Goal: Task Accomplishment & Management: Manage account settings

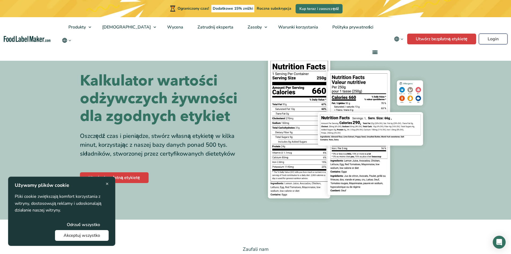
click at [493, 39] on font "Login" at bounding box center [493, 39] width 11 height 6
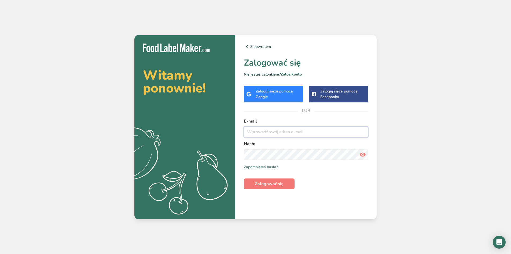
click at [265, 132] on input "email" at bounding box center [306, 131] width 124 height 11
drag, startPoint x: 291, startPoint y: 131, endPoint x: 233, endPoint y: 130, distance: 58.3
click at [233, 130] on section "Witamy ponownie! .a{fill:#f5f3ed;} Z powrotem Zalogować się Nie jesteś członkie…" at bounding box center [255, 127] width 242 height 184
click at [295, 134] on input "apetitto@apetitto" at bounding box center [306, 131] width 124 height 11
type input "apetitto@apetitto.pl"
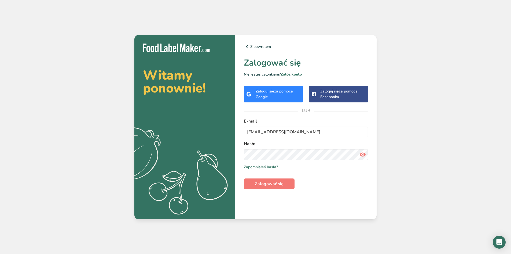
click at [361, 154] on icon at bounding box center [363, 155] width 6 height 10
drag, startPoint x: 269, startPoint y: 183, endPoint x: 278, endPoint y: 191, distance: 11.2
click at [269, 183] on font "Zalogować się" at bounding box center [269, 184] width 29 height 6
click at [282, 184] on font "Zalogować się" at bounding box center [269, 184] width 29 height 6
click at [272, 92] on font "Zaloguj się" at bounding box center [265, 91] width 19 height 5
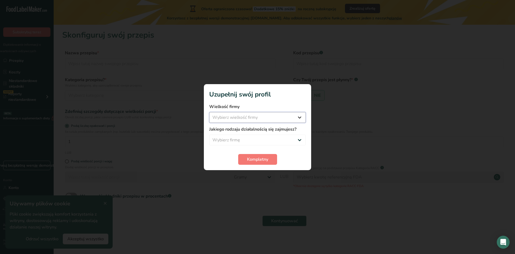
click at [255, 118] on select "Wybierz wielkość firmy Mniej niż 10 pracowników 10 do 50 pracowników 51 do 500 …" at bounding box center [257, 117] width 97 height 11
click at [279, 140] on select "Wybierz firmę Packaged Food Manufacturer Restaurant & Cafe Bakery Meal Plans & …" at bounding box center [257, 139] width 97 height 11
click at [284, 117] on select "Wybierz wielkość firmy Mniej niż 10 pracowników 10 do 50 pracowników 51 do 500 …" at bounding box center [257, 117] width 97 height 11
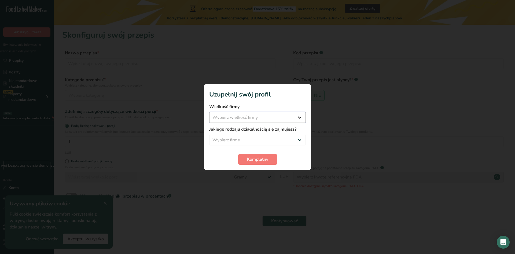
select select "2"
click at [209, 112] on select "Wybierz wielkość firmy Mniej niż 10 pracowników 10 do 50 pracowników 51 do 500 …" at bounding box center [257, 117] width 97 height 11
click at [284, 142] on select "Wybierz firmę Packaged Food Manufacturer Restaurant & Cafe Bakery Meal Plans & …" at bounding box center [257, 139] width 97 height 11
select select "1"
click at [209, 134] on select "Wybierz firmę Packaged Food Manufacturer Restaurant & Cafe Bakery Meal Plans & …" at bounding box center [257, 139] width 97 height 11
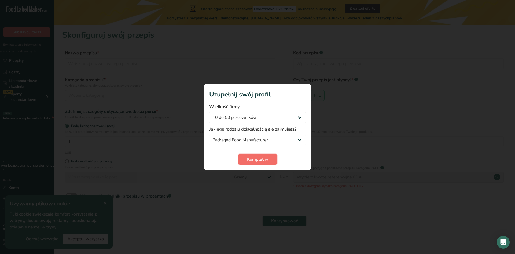
click at [252, 159] on font "Kompletny" at bounding box center [257, 159] width 21 height 6
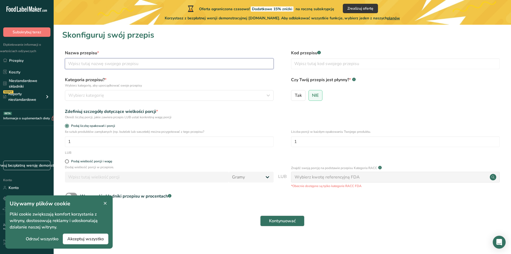
click at [116, 66] on input "text" at bounding box center [169, 63] width 209 height 11
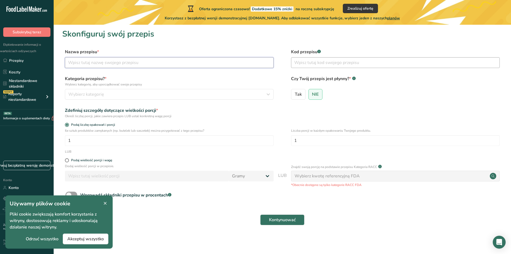
scroll to position [1, 0]
click at [91, 239] on font "Akceptuj wszystko" at bounding box center [85, 239] width 37 height 6
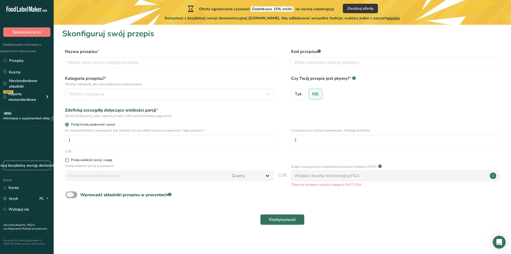
click at [73, 195] on span at bounding box center [71, 194] width 12 height 7
click at [69, 195] on input "Wprowadź składniki przepisu w procentach .a-a{fill:#347362;}.b-a{fill:#fff;}" at bounding box center [66, 194] width 3 height 3
checkbox input "true"
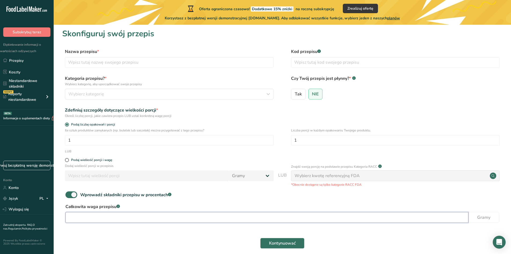
click at [119, 214] on input "number" at bounding box center [266, 217] width 403 height 11
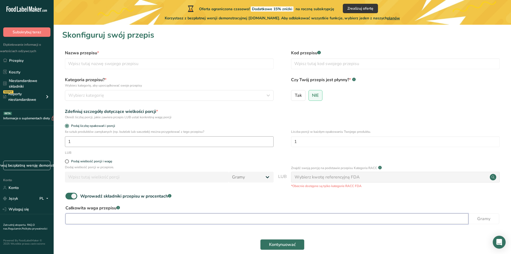
scroll to position [25, 0]
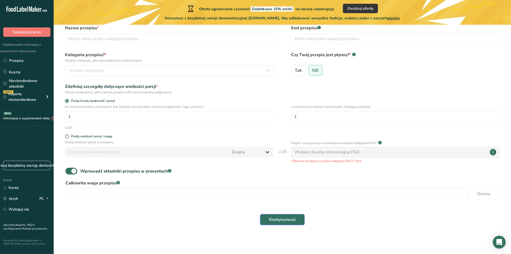
drag, startPoint x: 282, startPoint y: 219, endPoint x: 332, endPoint y: 220, distance: 49.7
click at [283, 219] on font "Kontynuować" at bounding box center [282, 219] width 27 height 6
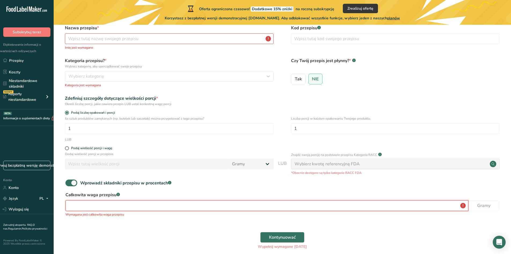
drag, startPoint x: 150, startPoint y: 206, endPoint x: 161, endPoint y: 204, distance: 11.1
click at [151, 206] on input "number" at bounding box center [266, 205] width 403 height 11
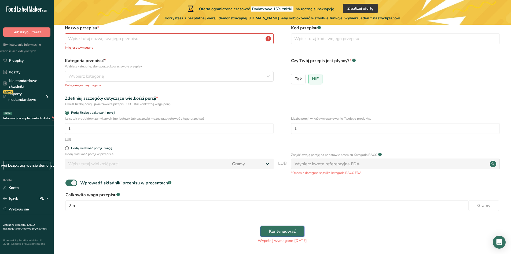
click at [281, 232] on font "Kontynuować" at bounding box center [282, 231] width 27 height 6
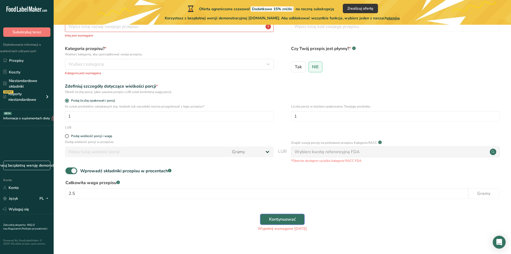
scroll to position [43, 0]
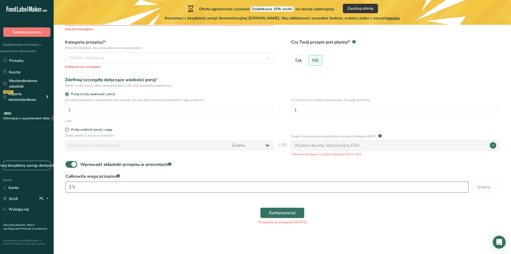
click at [426, 187] on input "2.5" at bounding box center [266, 186] width 403 height 11
type input "2500"
click at [295, 212] on font "Kontynuować" at bounding box center [282, 213] width 27 height 6
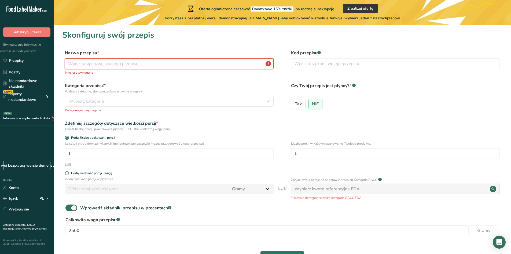
click at [170, 63] on input "text" at bounding box center [169, 63] width 209 height 11
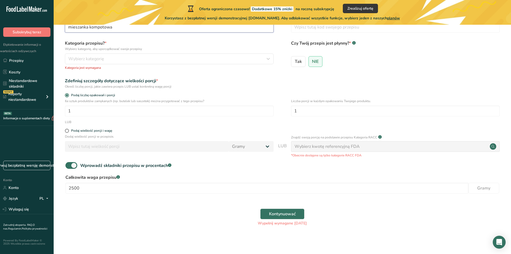
scroll to position [38, 0]
type input "mieszanka kompotowa"
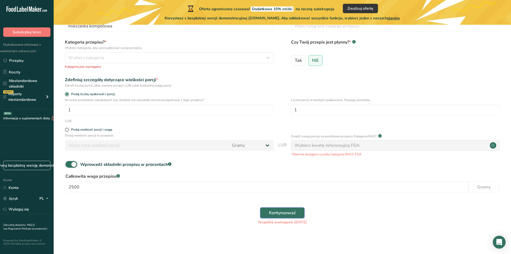
click at [273, 211] on font "Kontynuować" at bounding box center [282, 213] width 27 height 6
click at [307, 146] on font "Wybierz kwotę referencyjną FDA" at bounding box center [327, 145] width 65 height 6
click at [365, 147] on div "Wybierz kwotę referencyjną FDA" at bounding box center [395, 145] width 209 height 11
click at [494, 145] on circle at bounding box center [493, 145] width 6 height 6
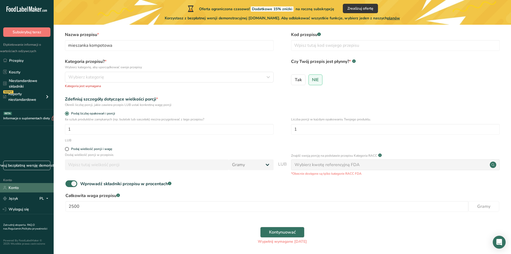
scroll to position [0, 0]
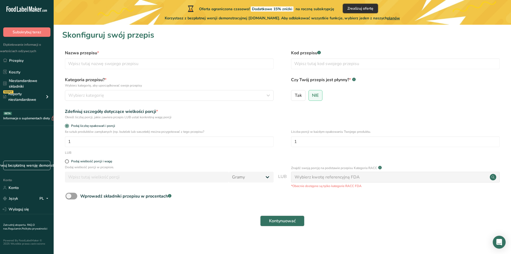
click at [370, 11] on font "Zrealizuj ofertę" at bounding box center [361, 8] width 26 height 5
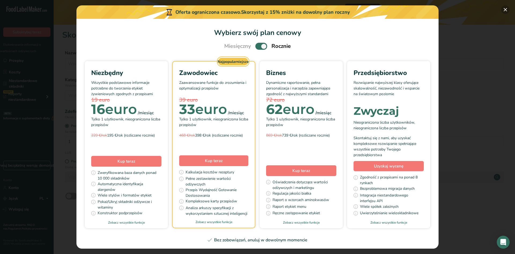
drag, startPoint x: 506, startPoint y: 10, endPoint x: 502, endPoint y: 13, distance: 4.2
click at [506, 10] on button "Wybierz swój plan cenowy Modal" at bounding box center [505, 9] width 9 height 9
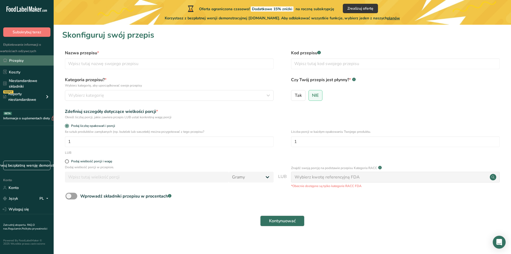
click at [31, 60] on link "Przepisy" at bounding box center [27, 60] width 54 height 10
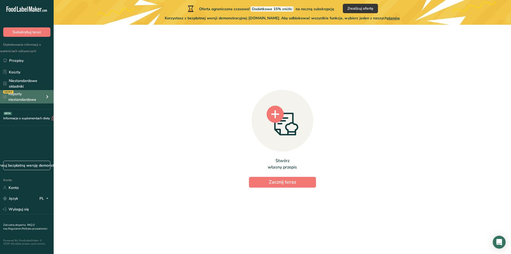
click at [28, 96] on font "Raporty niestandardowe" at bounding box center [26, 96] width 36 height 11
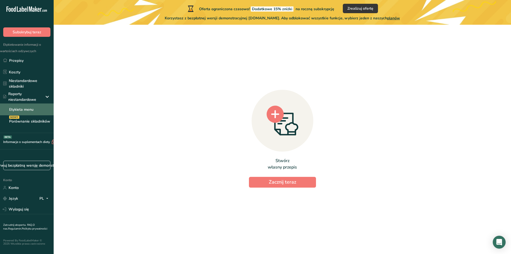
click at [27, 109] on font "Etykieta menu" at bounding box center [21, 109] width 24 height 5
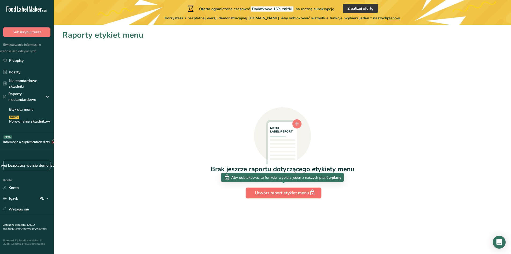
click at [271, 193] on font "Utwórz raport etykiet menu" at bounding box center [282, 193] width 54 height 6
click at [293, 195] on font "Utwórz raport etykiet menu" at bounding box center [282, 193] width 54 height 6
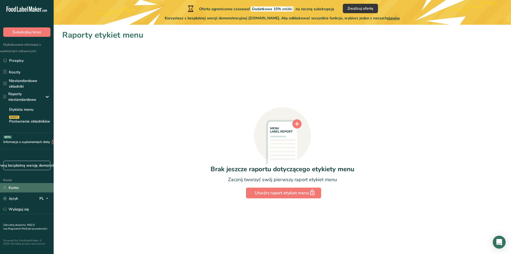
click at [21, 190] on link "Konto" at bounding box center [27, 187] width 54 height 9
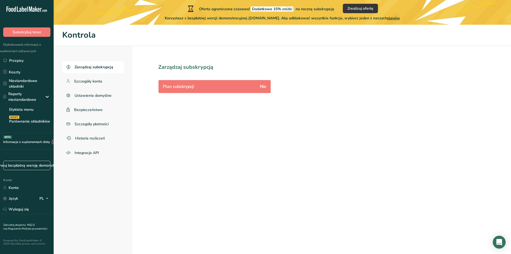
click at [257, 84] on div "Plan subskrypcji Nic" at bounding box center [215, 86] width 112 height 13
click at [80, 68] on font "Zarządzaj subskrypcją" at bounding box center [94, 66] width 39 height 5
click at [10, 61] on font "Przepisy" at bounding box center [16, 60] width 14 height 5
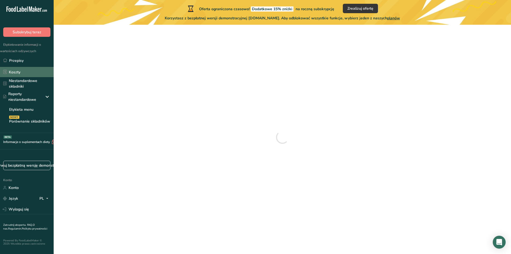
click at [21, 69] on link "Koszty" at bounding box center [27, 72] width 54 height 10
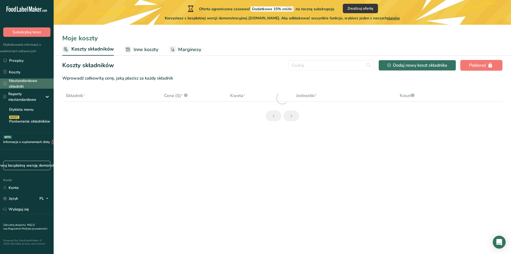
select select "1"
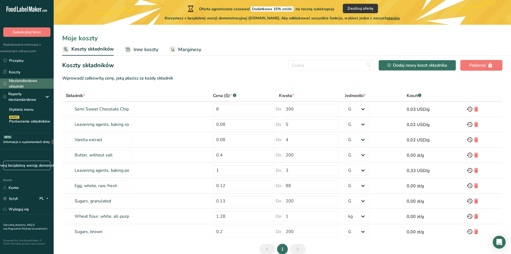
click at [28, 81] on font "Niestandardowe składniki" at bounding box center [23, 83] width 28 height 11
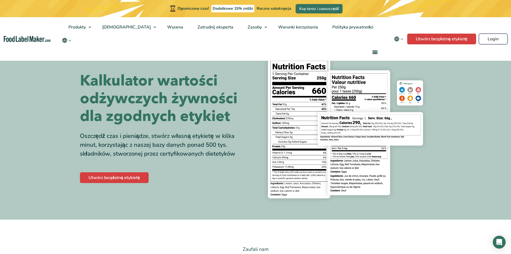
click at [492, 40] on font "Login" at bounding box center [493, 39] width 11 height 6
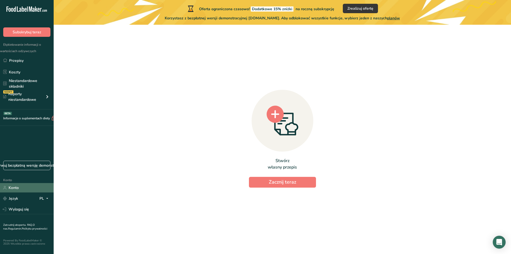
click at [20, 190] on link "Konto" at bounding box center [27, 187] width 54 height 9
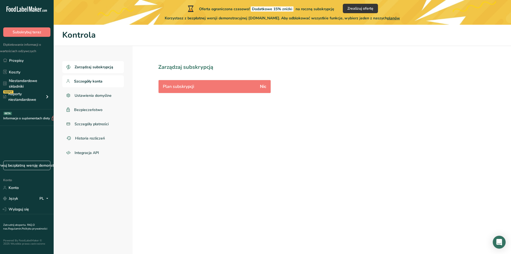
click at [89, 81] on font "Szczegóły konta" at bounding box center [88, 81] width 28 height 5
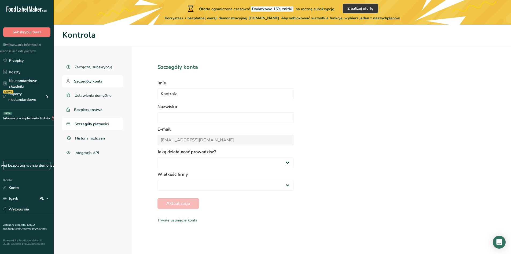
select select
select select "2"
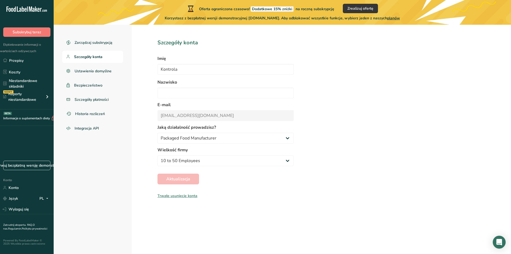
scroll to position [25, 0]
click at [22, 209] on font "Wyloguj się" at bounding box center [19, 208] width 20 height 5
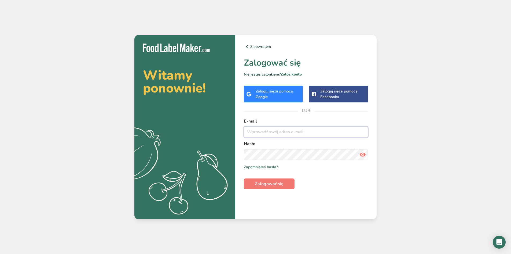
click at [261, 132] on input "email" at bounding box center [306, 131] width 124 height 11
click at [365, 154] on icon at bounding box center [363, 155] width 6 height 10
click at [280, 186] on font "Zalogować się" at bounding box center [269, 184] width 29 height 6
drag, startPoint x: 281, startPoint y: 132, endPoint x: 268, endPoint y: 132, distance: 12.9
click at [267, 132] on input "apetitto@apetitto.pl" at bounding box center [306, 131] width 124 height 11
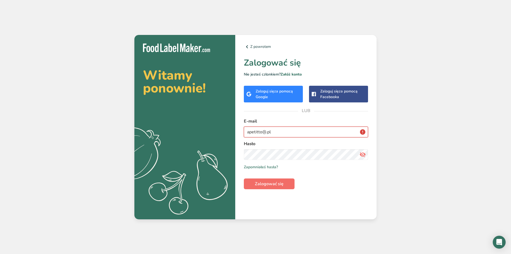
type input "apetitto@.pl"
click at [274, 182] on button "Zalogować się" at bounding box center [269, 183] width 51 height 11
